Goal: Task Accomplishment & Management: Use online tool/utility

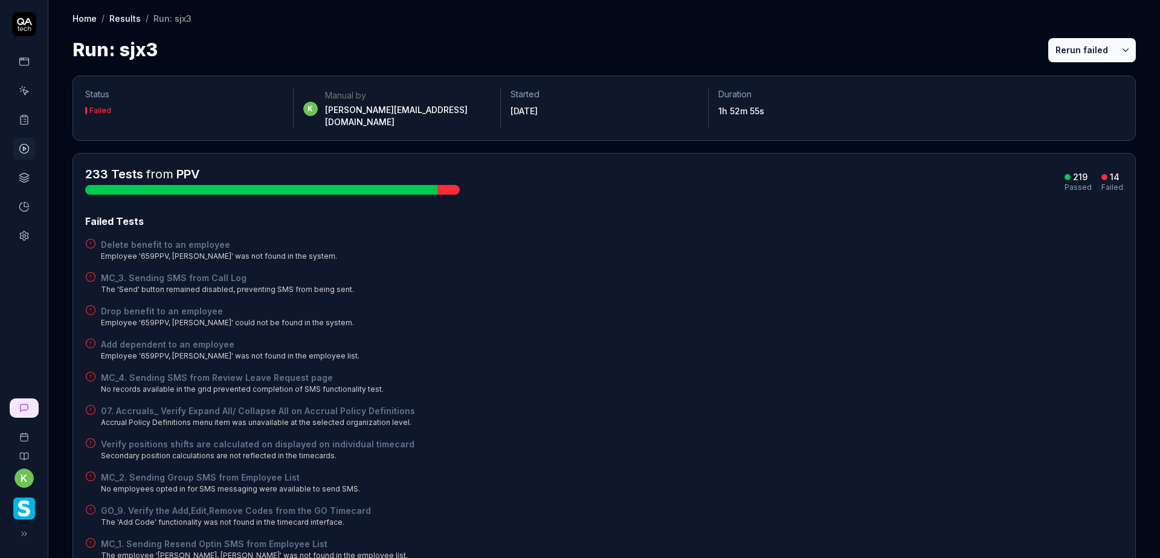
scroll to position [181, 0]
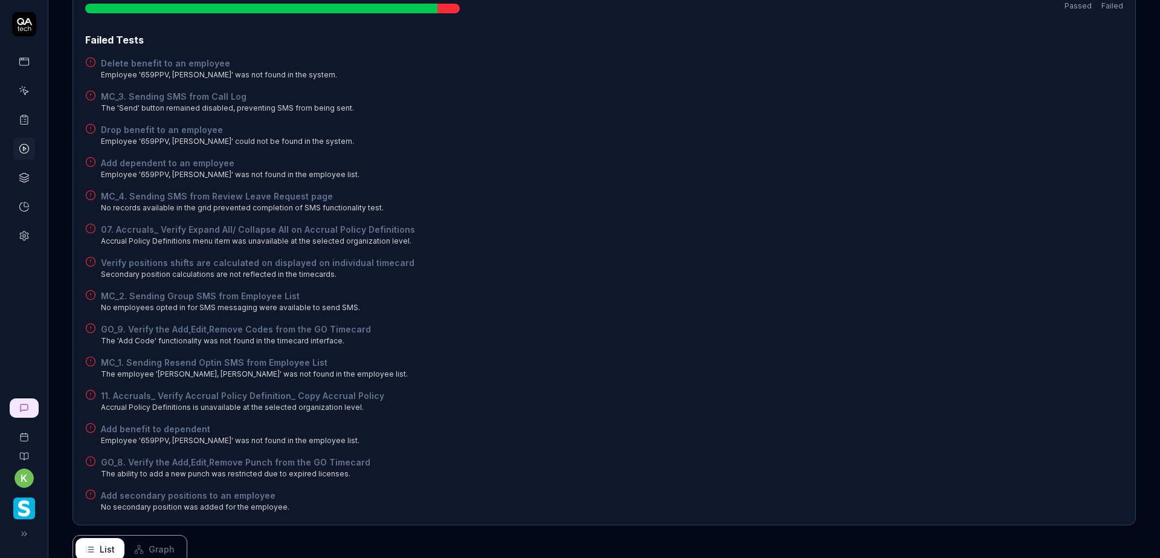
click at [24, 149] on polygon at bounding box center [24, 149] width 3 height 4
click at [27, 117] on icon at bounding box center [24, 119] width 11 height 11
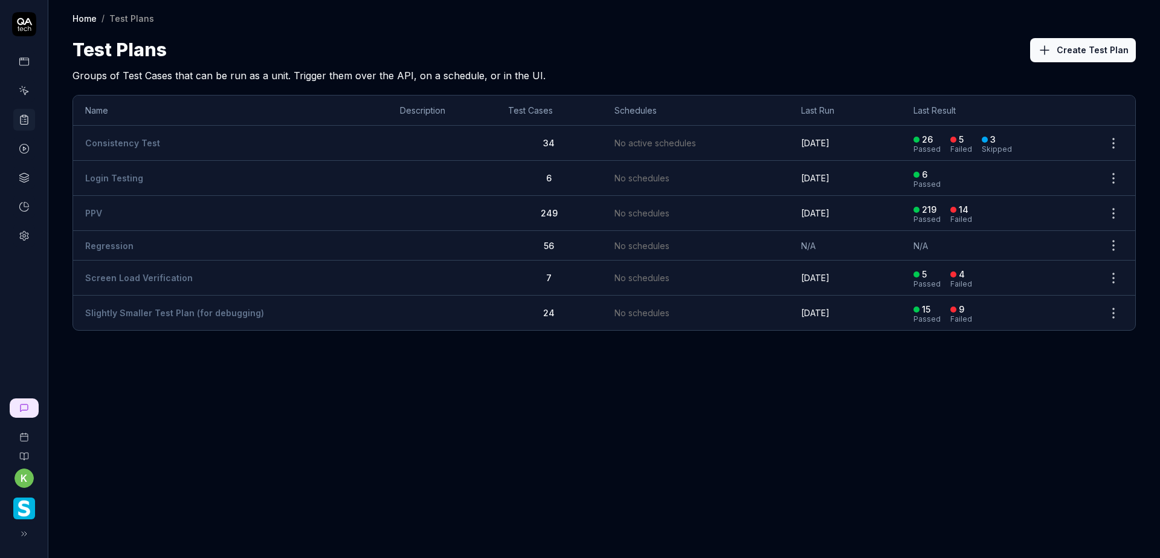
click at [529, 468] on div "Home / Test Plans Home / Test Plans Test Plans Create Test Plan Groups of Test …" at bounding box center [604, 279] width 1112 height 558
click at [176, 205] on td "PPV" at bounding box center [230, 213] width 315 height 35
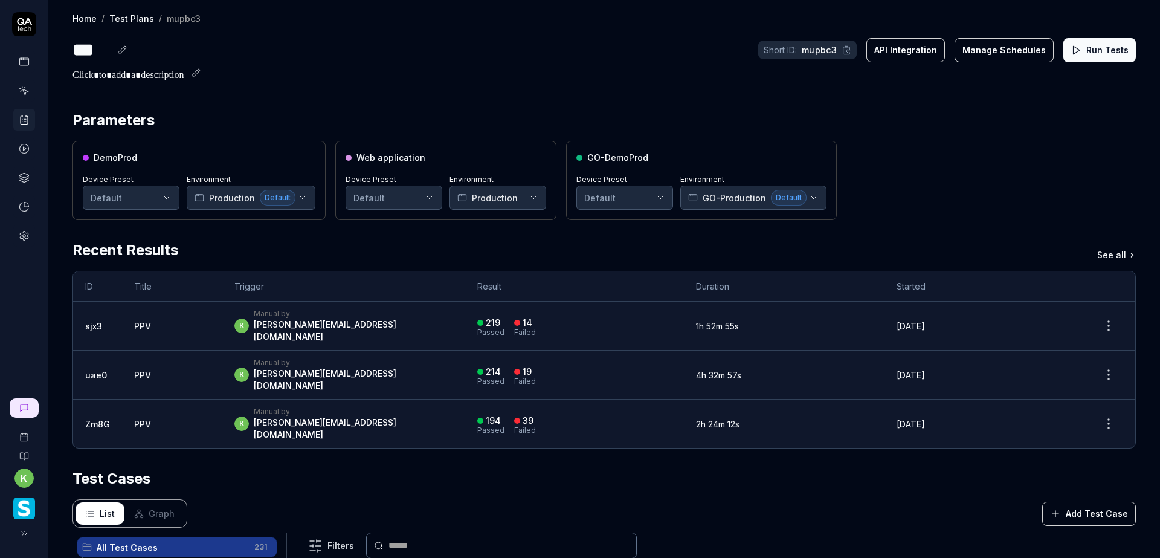
click at [1090, 53] on button "Run Tests" at bounding box center [1100, 50] width 73 height 24
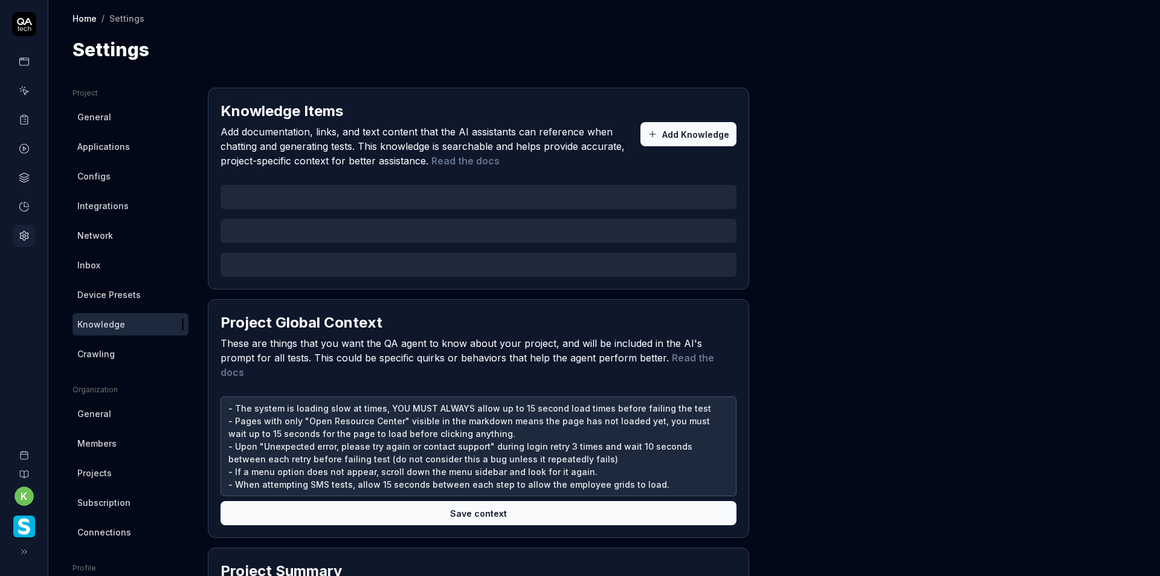
type textarea "*"
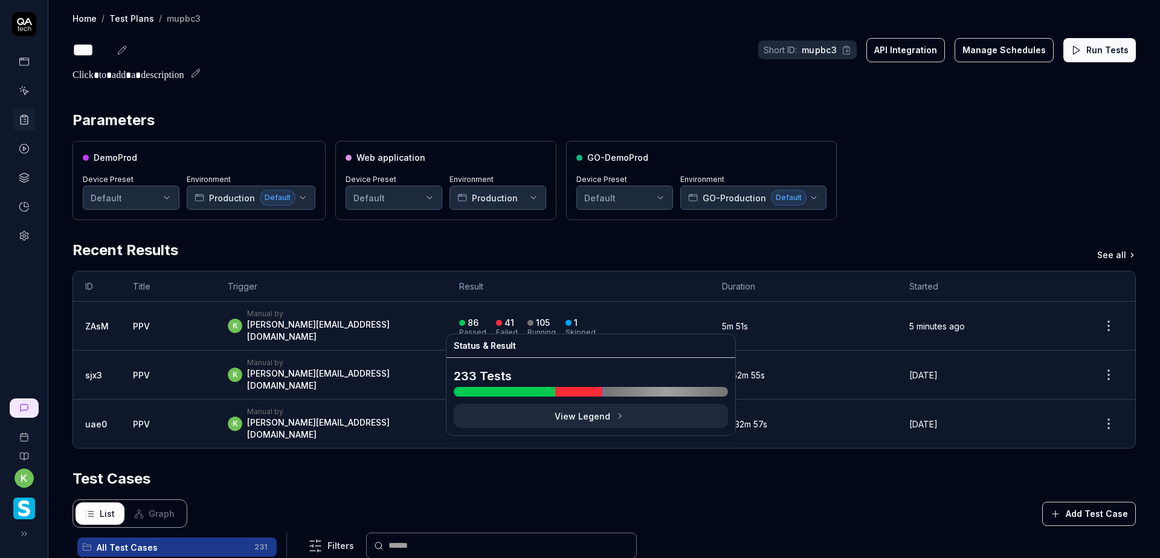
click at [650, 326] on div "86 Passed 41 Failed 105 Running 1 Skipped" at bounding box center [578, 326] width 239 height 20
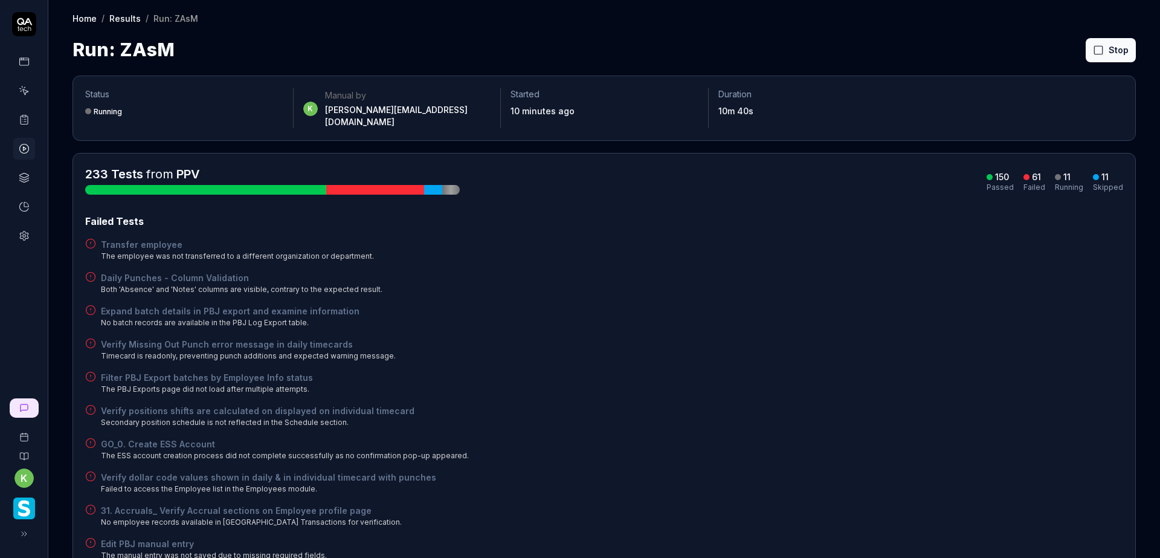
click at [982, 371] on div "Filter PBJ Export batches by Employee Info status The PBJ Exports page did not …" at bounding box center [604, 383] width 1038 height 24
click at [948, 371] on div "Filter PBJ Export batches by Employee Info status The PBJ Exports page did not …" at bounding box center [604, 383] width 1038 height 24
click at [888, 340] on div "Verify Missing Out Punch error message in daily timecards Timecard is readonly,…" at bounding box center [604, 350] width 1038 height 24
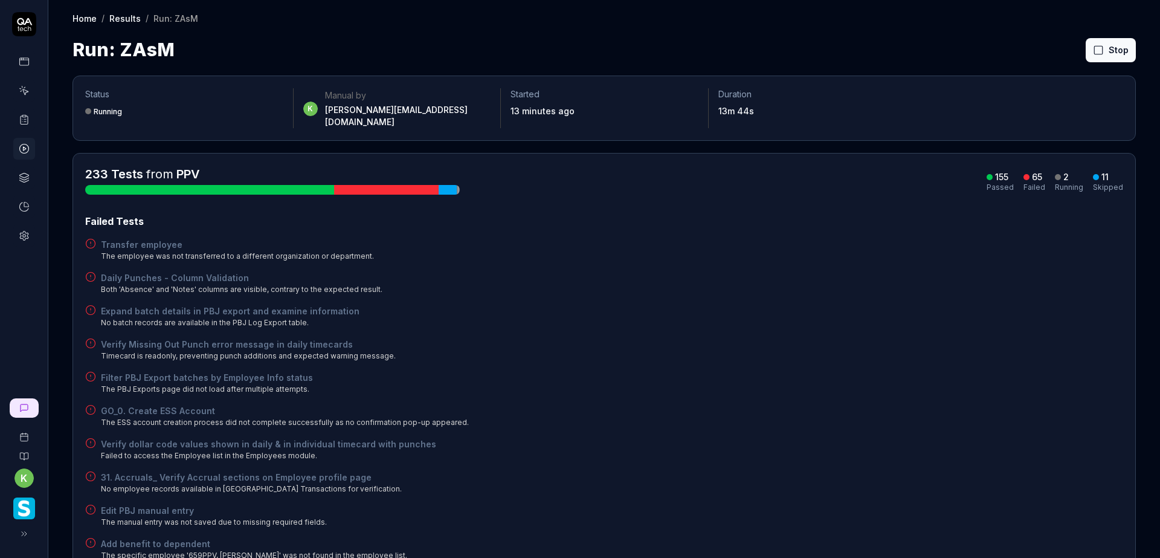
click at [919, 305] on div "Expand batch details in PBJ export and examine information No batch records are…" at bounding box center [604, 317] width 1038 height 24
click at [997, 341] on div "Verify Missing Out Punch error message in daily timecards Timecard is readonly,…" at bounding box center [604, 350] width 1038 height 24
click at [778, 310] on div "Expand batch details in PBJ export and examine information No batch records are…" at bounding box center [604, 317] width 1038 height 24
drag, startPoint x: 958, startPoint y: 384, endPoint x: 968, endPoint y: 386, distance: 10.3
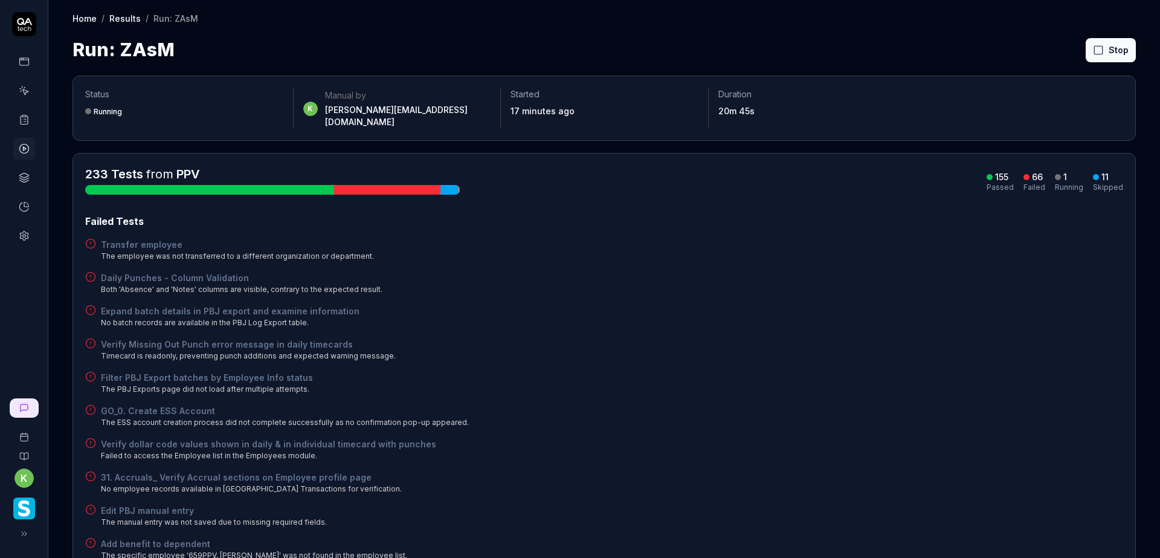
click at [916, 305] on div "Expand batch details in PBJ export and examine information No batch records are…" at bounding box center [604, 317] width 1038 height 24
click at [982, 338] on div "Verify Missing Out Punch error message in daily timecards Timecard is readonly,…" at bounding box center [604, 350] width 1038 height 24
drag, startPoint x: 925, startPoint y: 361, endPoint x: 932, endPoint y: 364, distance: 7.6
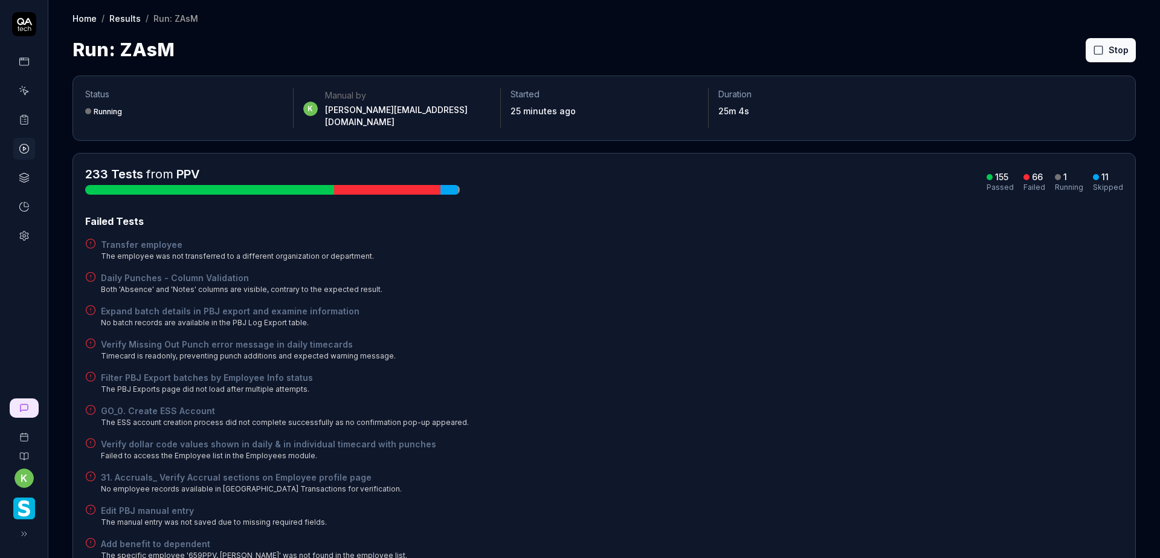
click at [926, 371] on div "Filter PBJ Export batches by Employee Info status The PBJ Exports page did not …" at bounding box center [604, 383] width 1038 height 24
click at [1064, 47] on button "Rerun failed" at bounding box center [1082, 50] width 67 height 24
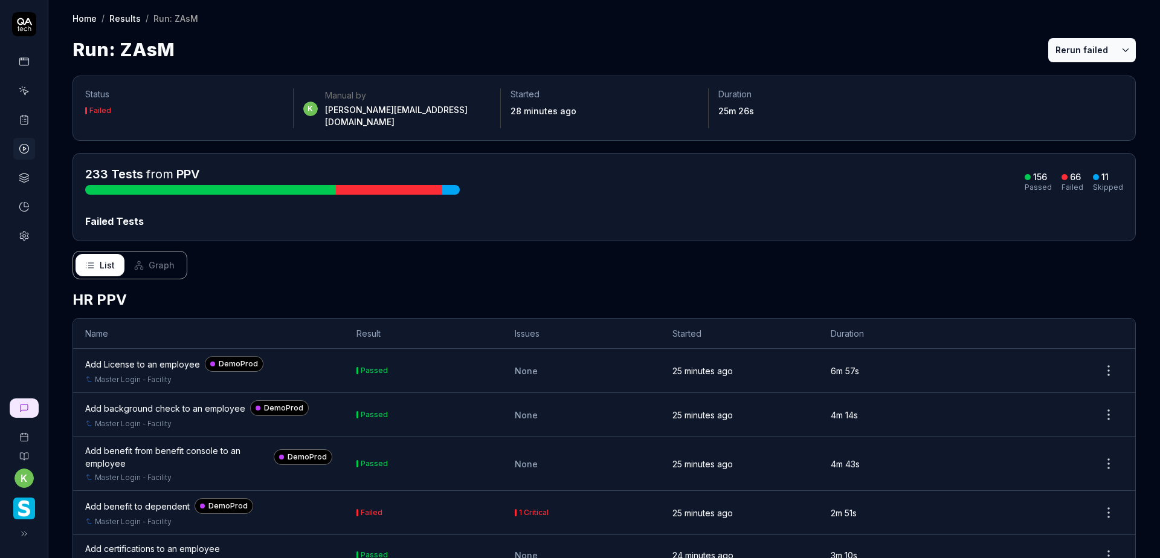
click at [835, 54] on div "Run: ZAsM Rerun failed" at bounding box center [605, 49] width 1064 height 27
click at [870, 47] on div "Run: ZAsM Rerun failed" at bounding box center [605, 49] width 1064 height 27
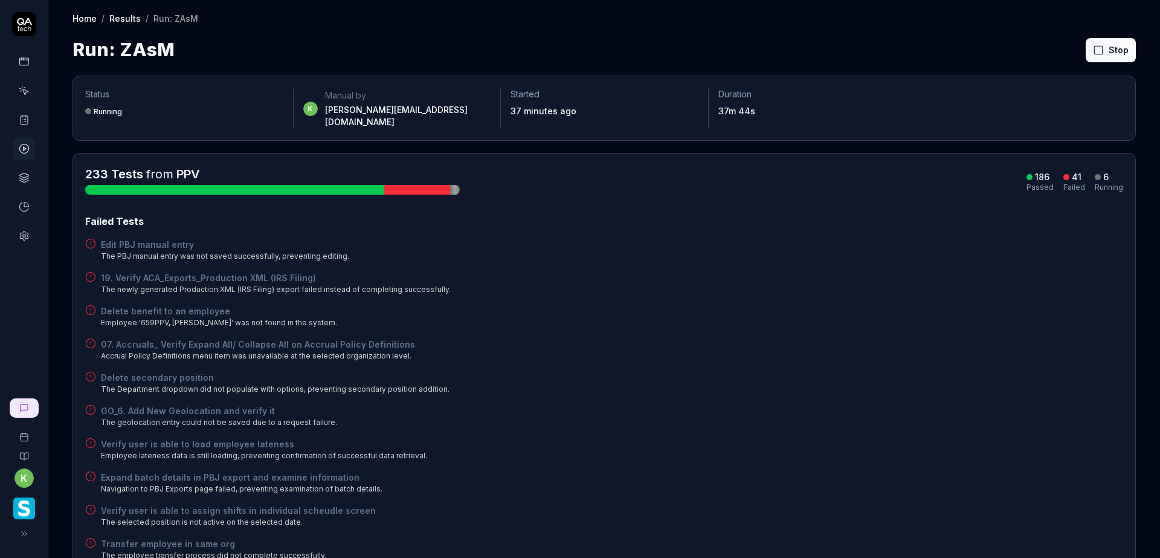
drag, startPoint x: 797, startPoint y: 267, endPoint x: 939, endPoint y: 233, distance: 146.6
click at [798, 271] on div "19. Verify ACA_Exports_Production XML (IRS Filing) The newly generated Producti…" at bounding box center [604, 283] width 1038 height 24
click at [815, 375] on div "Delete secondary position The Department dropdown did not populate with options…" at bounding box center [604, 383] width 1038 height 24
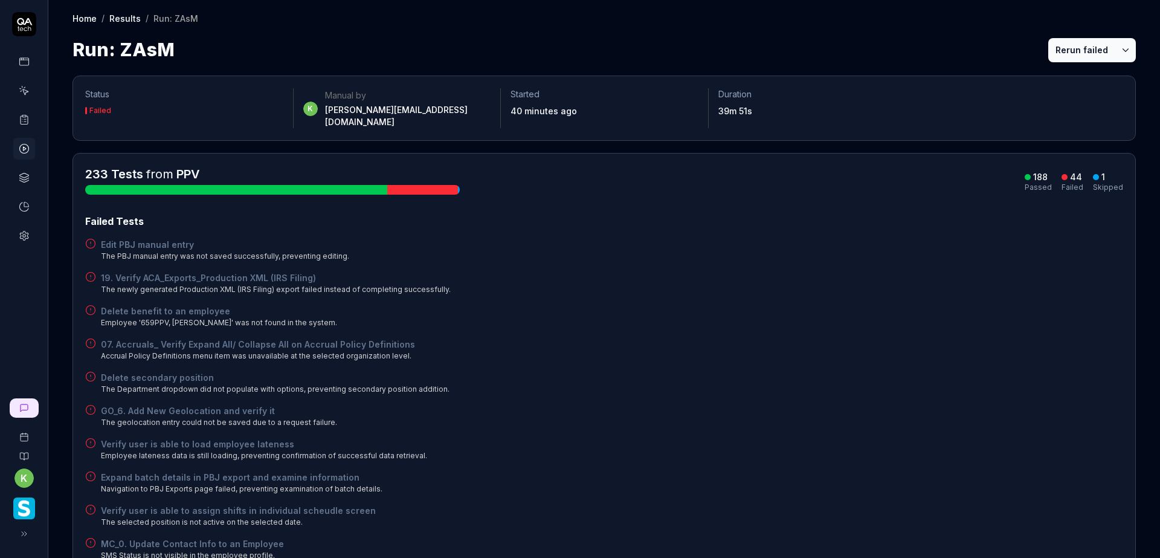
click at [1061, 54] on button "Rerun failed" at bounding box center [1082, 50] width 67 height 24
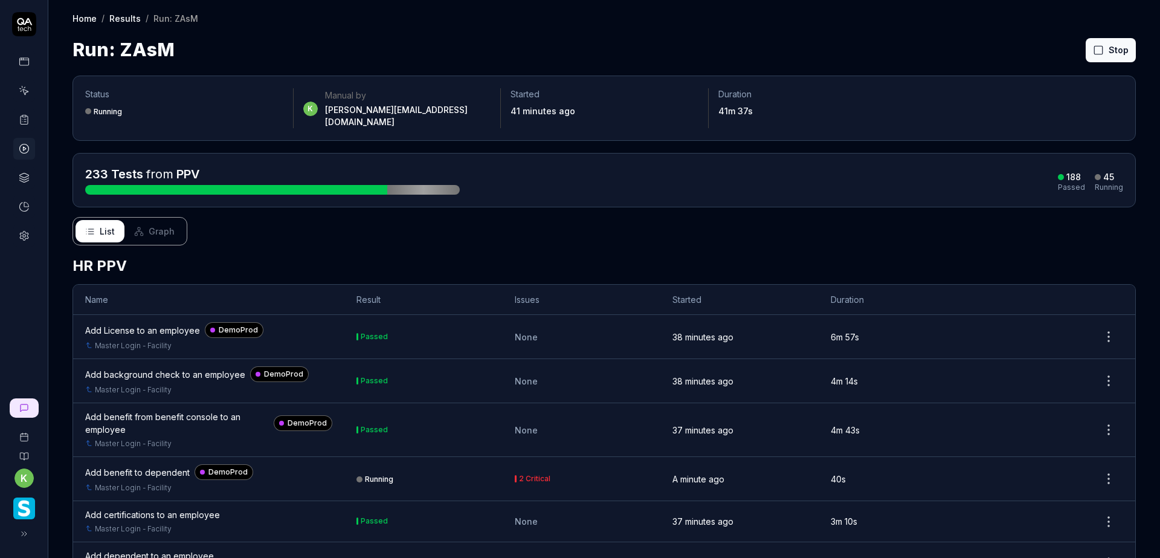
click at [944, 56] on div "Run: ZAsM Stop" at bounding box center [605, 49] width 1064 height 27
click at [732, 28] on div "Home / Results / Run: ZAsM Home / Results / Run: ZAsM Run: ZAsM Stop" at bounding box center [604, 31] width 1112 height 63
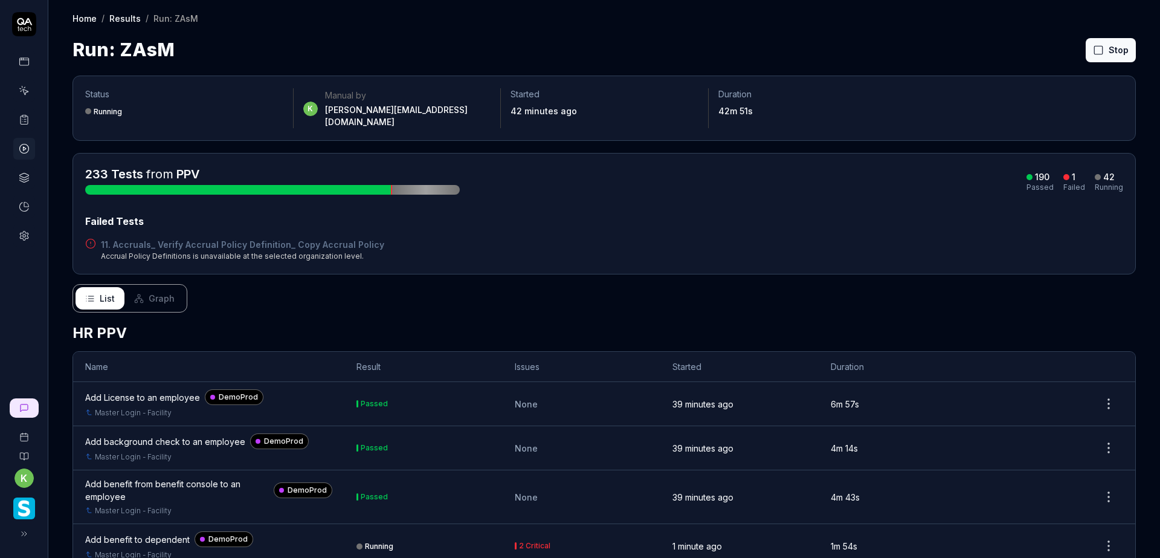
click at [865, 42] on div "Run: ZAsM Stop" at bounding box center [605, 49] width 1064 height 27
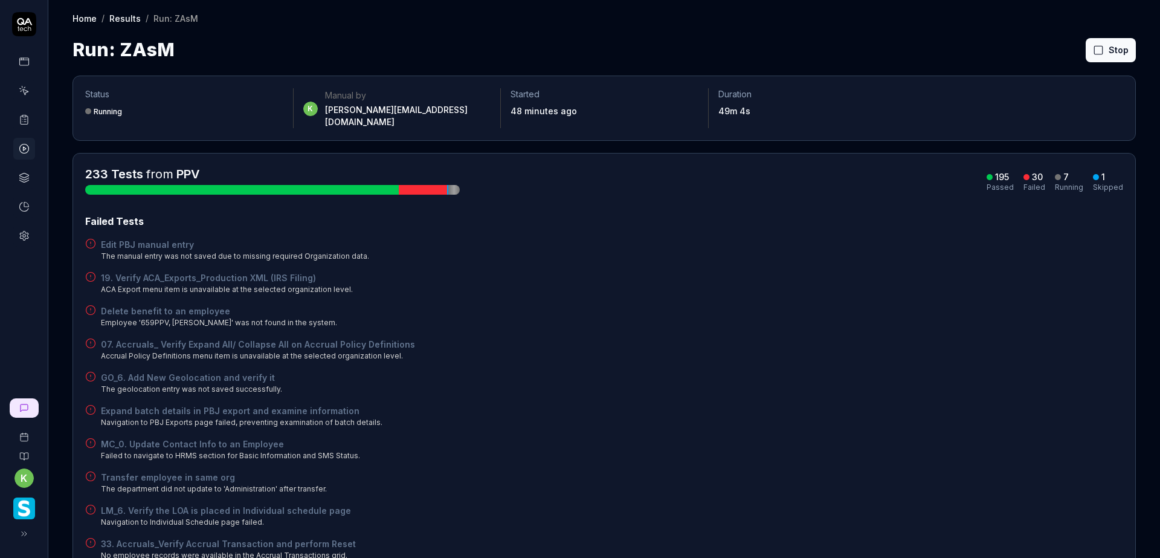
click at [708, 243] on div "Edit PBJ manual entry The manual entry was not saved due to missing required Or…" at bounding box center [604, 250] width 1038 height 24
click at [1049, 57] on button "Rerun failed" at bounding box center [1082, 50] width 67 height 24
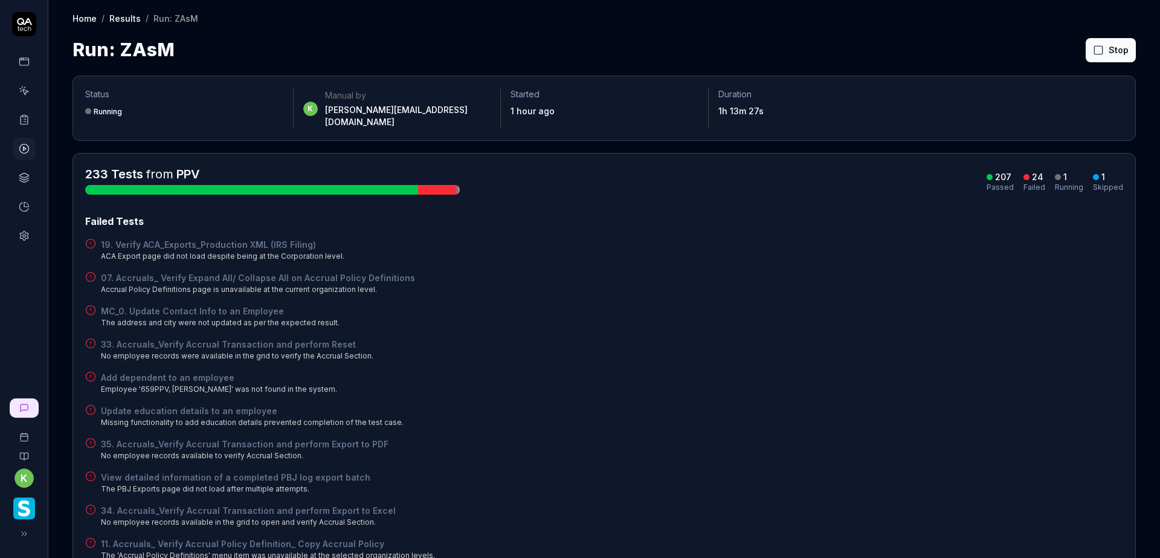
click at [712, 275] on div "07. Accruals_ Verify Expand All/ Collapse All on Accrual Policy Definitions Acc…" at bounding box center [604, 283] width 1038 height 24
click at [1061, 48] on button "Rerun failed" at bounding box center [1082, 50] width 67 height 24
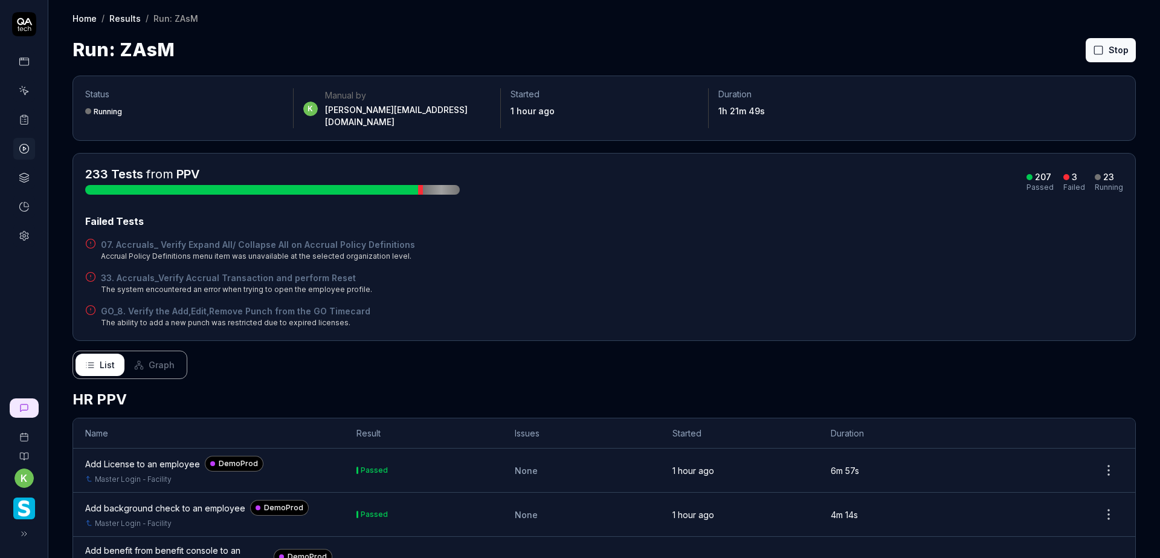
click at [783, 214] on div "Failed Tests" at bounding box center [604, 221] width 1038 height 15
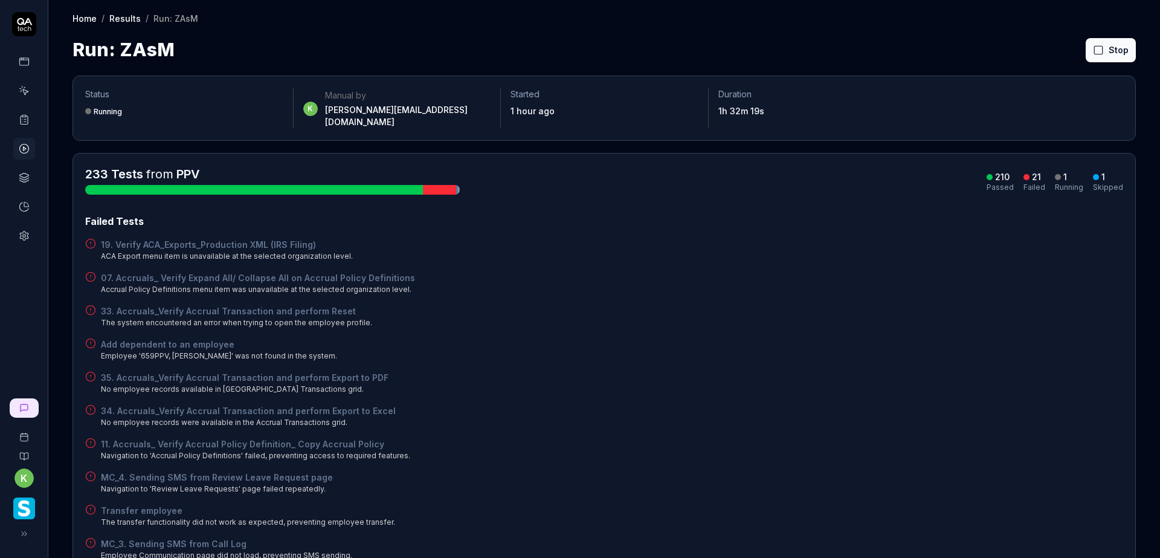
click at [746, 305] on div "33. Accruals_Verify Accrual Transaction and perform Reset The system encountere…" at bounding box center [604, 317] width 1038 height 24
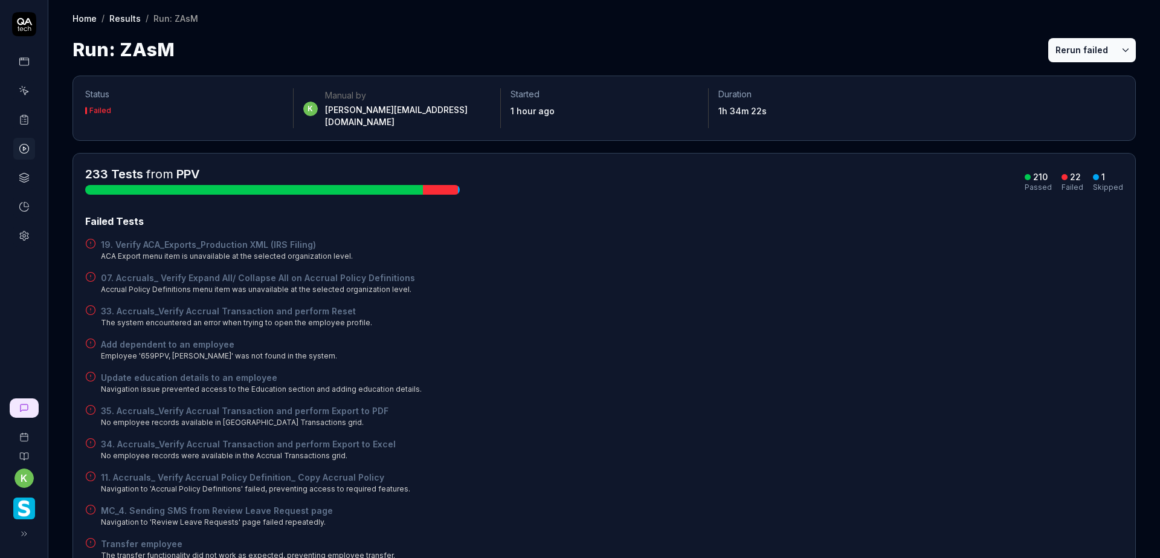
drag, startPoint x: 441, startPoint y: 201, endPoint x: 550, endPoint y: 199, distance: 108.8
click at [442, 201] on div "233 Tests from PPV 210 Passed 22 Failed 1 Skipped Failed Tests 19. Verify ACA_E…" at bounding box center [604, 563] width 1038 height 794
click at [1075, 48] on button "Rerun failed" at bounding box center [1082, 50] width 67 height 24
click at [714, 214] on div "Failed Tests" at bounding box center [604, 221] width 1038 height 15
click at [932, 247] on div "19. Verify ACA_Exports_Production XML (IRS Filing) ACA Export menu item is unav…" at bounding box center [604, 250] width 1038 height 24
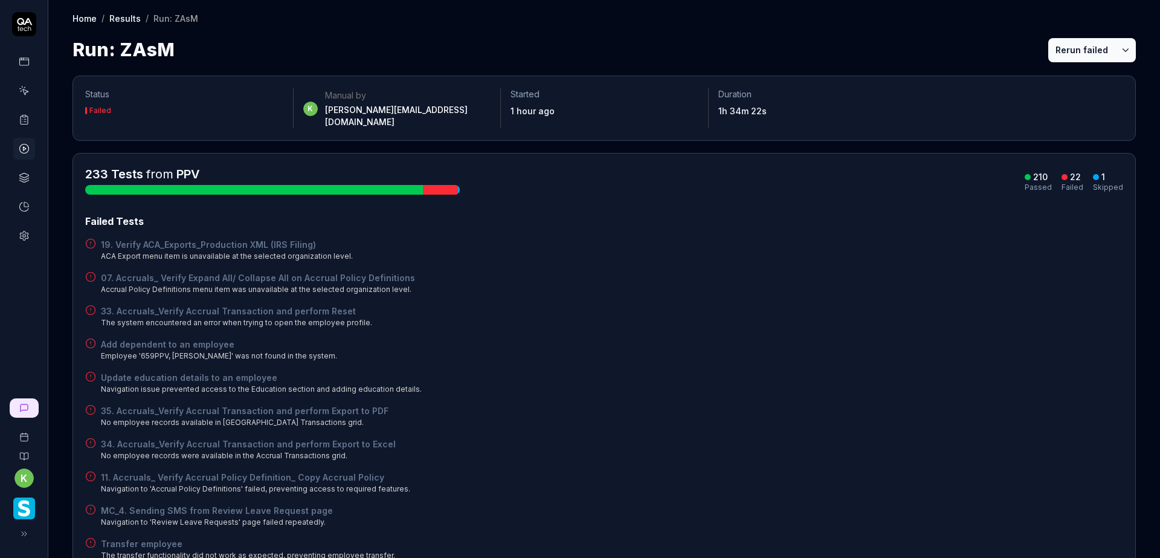
click at [1065, 40] on button "Rerun failed" at bounding box center [1082, 50] width 67 height 24
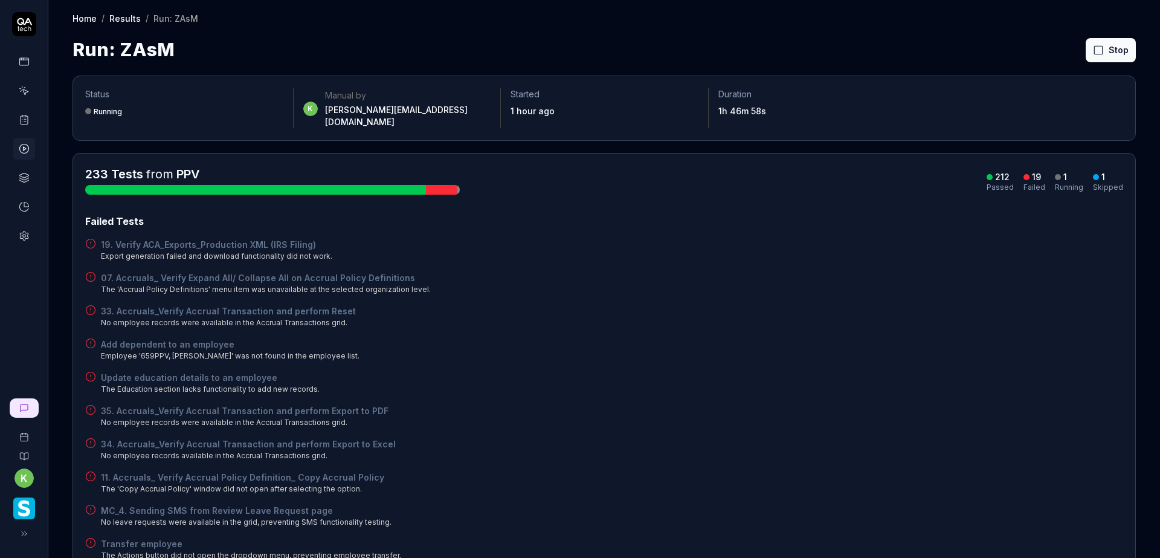
click at [812, 285] on div "Failed Tests 19. Verify ACA_Exports_Production XML (IRS Filing) Export generati…" at bounding box center [604, 537] width 1038 height 646
click at [1077, 58] on button "Rerun failed" at bounding box center [1082, 50] width 67 height 24
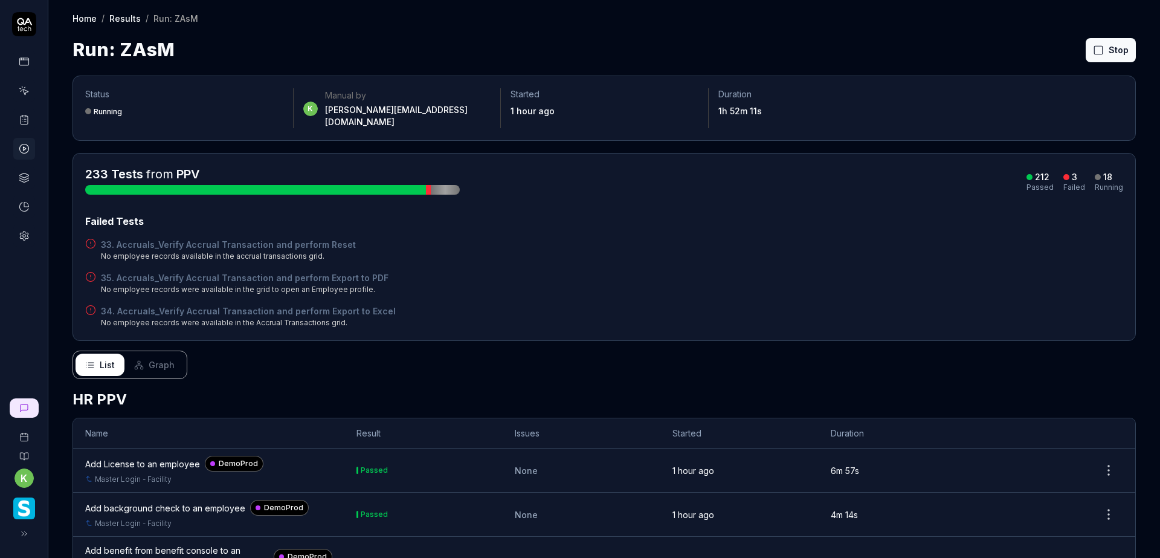
click at [925, 216] on div "Failed Tests" at bounding box center [604, 221] width 1038 height 15
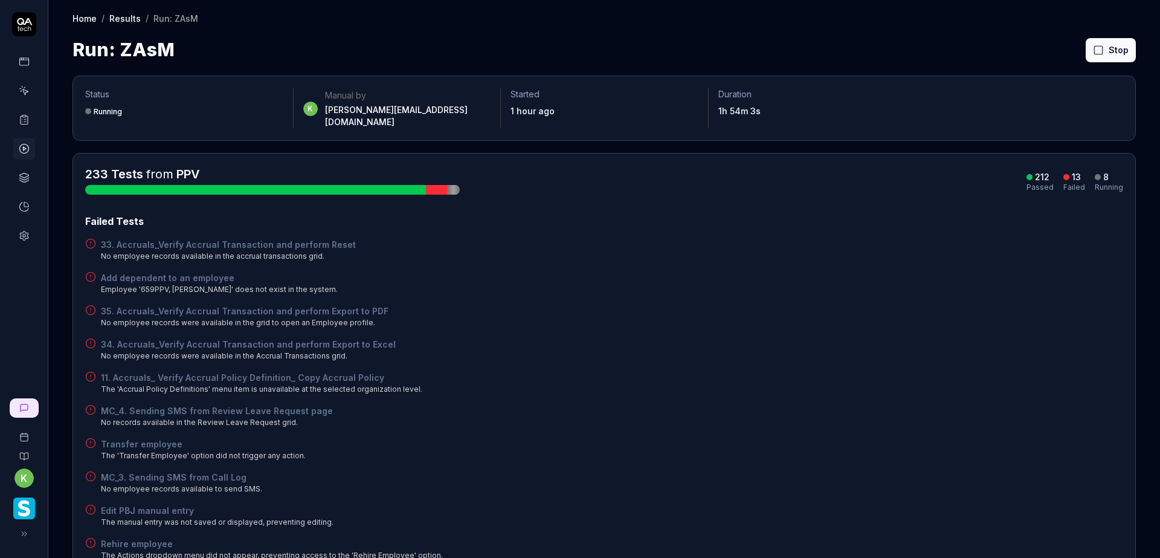
click at [878, 281] on div "Add dependent to an employee Employee '659PPV, Srikanth' does not exist in the …" at bounding box center [604, 283] width 1038 height 24
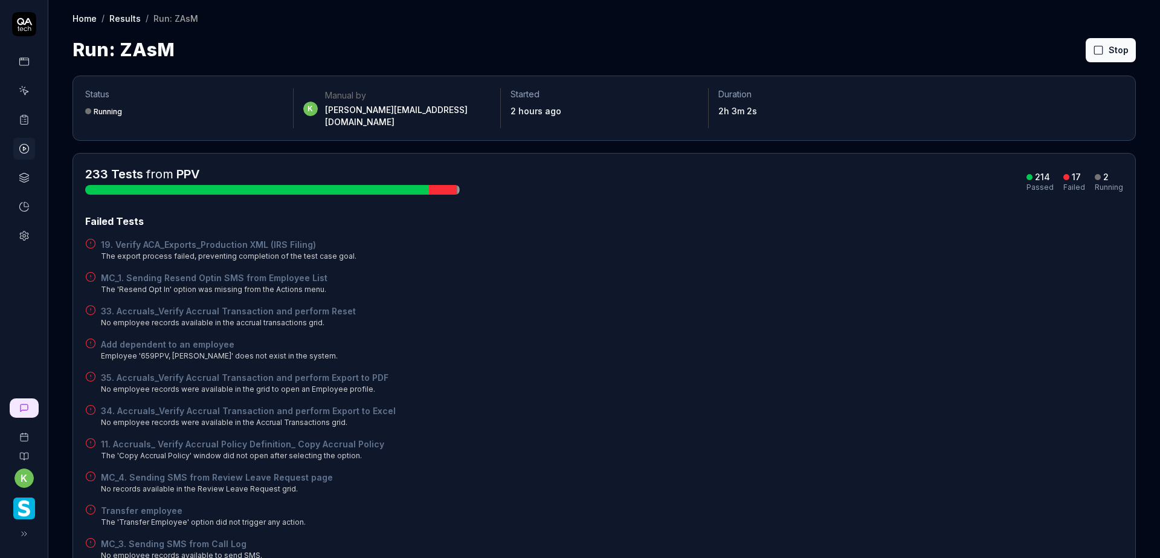
click at [829, 292] on div "Failed Tests 19. Verify ACA_Exports_Production XML (IRS Filing) The export proc…" at bounding box center [604, 504] width 1038 height 580
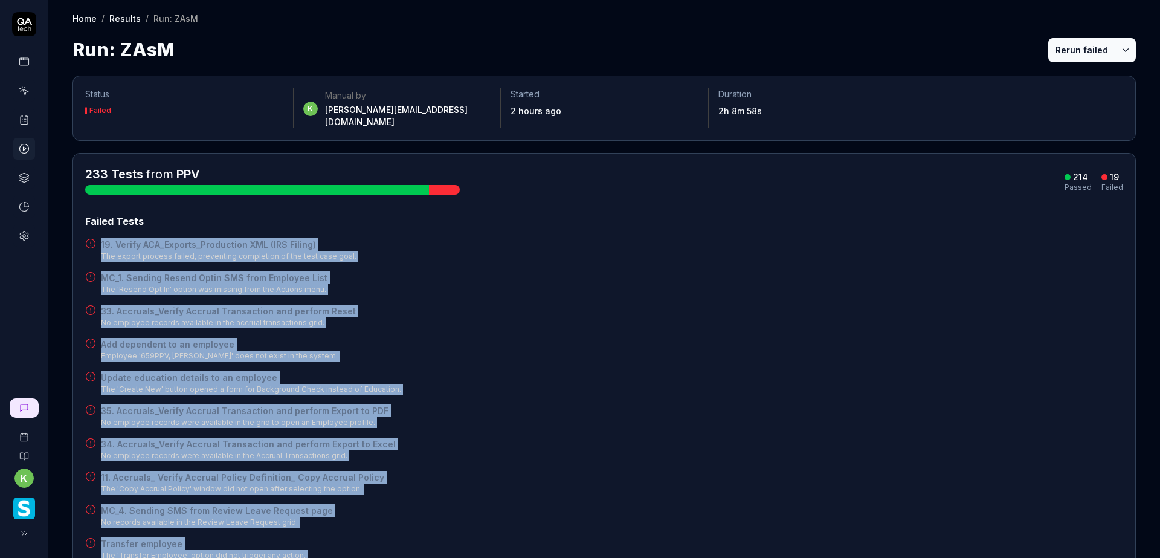
drag, startPoint x: 390, startPoint y: 363, endPoint x: 91, endPoint y: 230, distance: 327.7
click at [95, 230] on div "Failed Tests 19. Verify ACA_Exports_Production XML (IRS Filing) The export proc…" at bounding box center [604, 537] width 1038 height 646
copy div "19. Verify ACA_Exports_Production XML (IRS Filing) The export process failed, p…"
click at [769, 313] on div "33. Accruals_Verify Accrual Transaction and perform Reset No employee records a…" at bounding box center [604, 317] width 1038 height 24
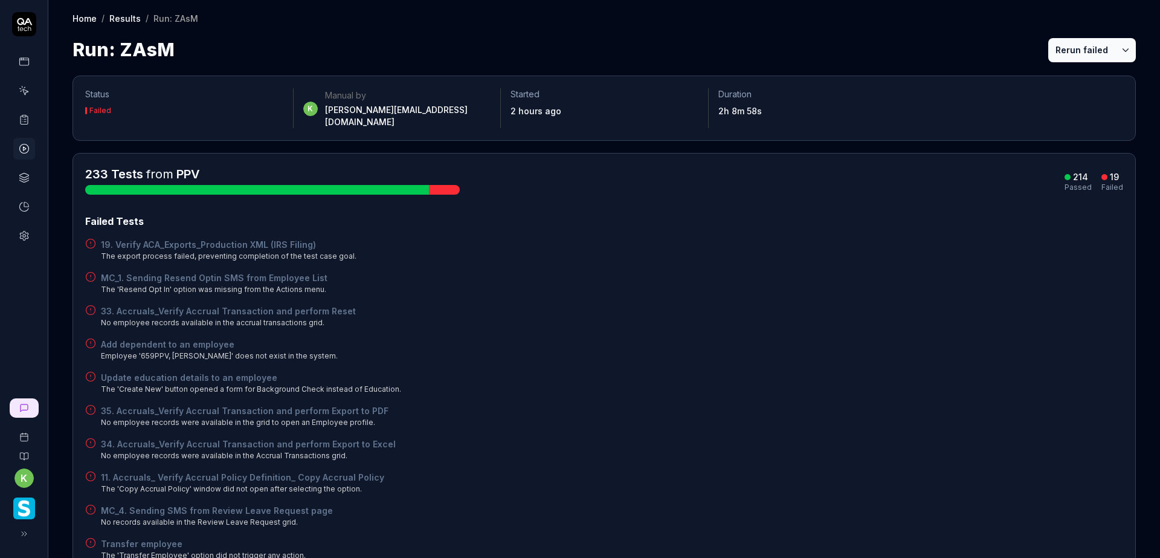
click at [711, 238] on div "19. Verify ACA_Exports_Production XML (IRS Filing) The export process failed, p…" at bounding box center [604, 250] width 1038 height 24
click at [828, 278] on div "MC_1. Sending Resend Optin SMS from Employee List The 'Resend Opt In' option wa…" at bounding box center [604, 283] width 1038 height 24
click at [739, 238] on div "19. Verify ACA_Exports_Production XML (IRS Filing) The export process failed, p…" at bounding box center [604, 250] width 1038 height 24
click at [803, 238] on div "19. Verify ACA_Exports_Production XML (IRS Filing) The export process failed, p…" at bounding box center [604, 250] width 1038 height 24
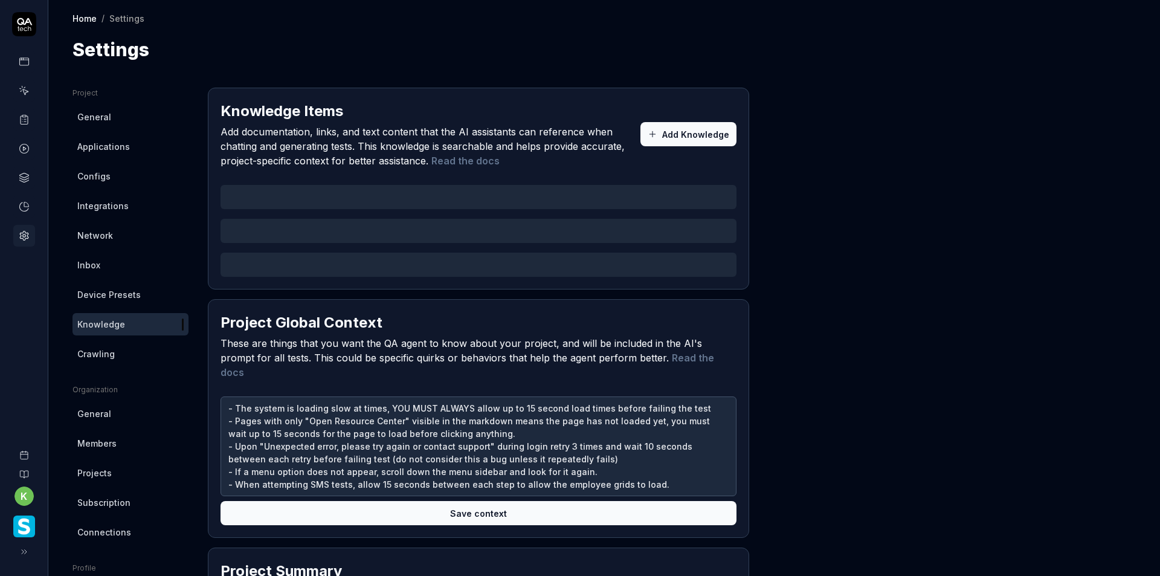
type textarea "*"
